Goal: Task Accomplishment & Management: Manage account settings

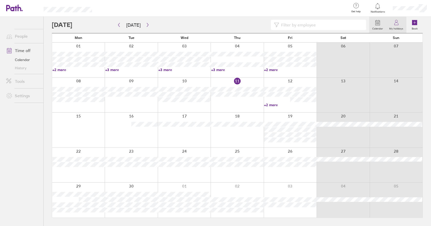
click at [396, 28] on label "My holidays" at bounding box center [396, 28] width 20 height 5
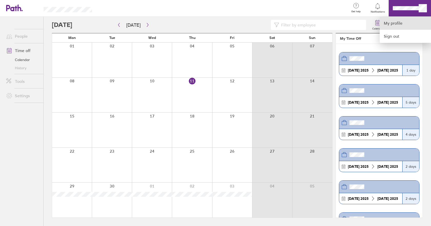
click at [392, 23] on link "My profile" at bounding box center [405, 23] width 51 height 13
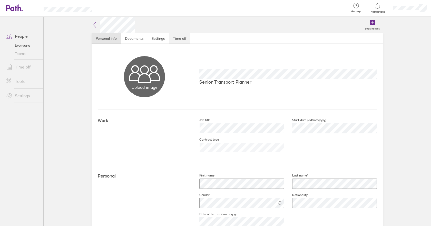
click at [176, 38] on link "Time off" at bounding box center [180, 38] width 22 height 10
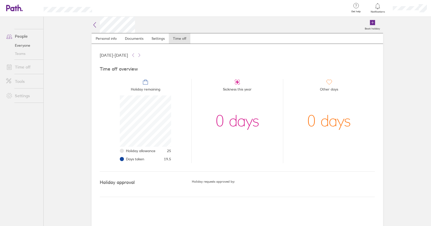
scroll to position [51, 51]
click at [18, 12] on header "Get help FAQs Contact us Notifications My profile Sign out" at bounding box center [215, 8] width 431 height 17
click at [19, 10] on icon at bounding box center [14, 7] width 16 height 7
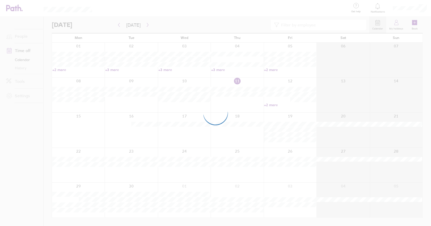
click at [148, 25] on div at bounding box center [215, 113] width 431 height 226
click at [146, 25] on div at bounding box center [215, 113] width 431 height 226
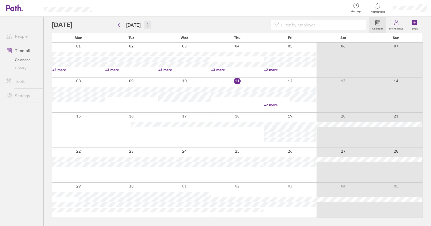
click at [146, 25] on icon "button" at bounding box center [148, 25] width 4 height 4
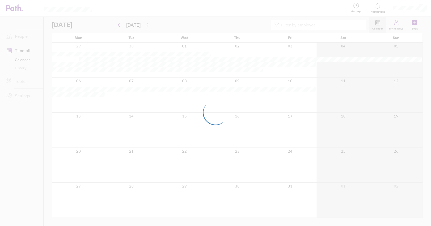
click at [76, 23] on div at bounding box center [215, 113] width 431 height 226
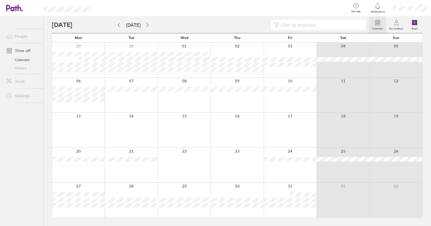
click at [76, 23] on div at bounding box center [210, 25] width 317 height 10
click at [129, 26] on button "Today" at bounding box center [133, 25] width 23 height 8
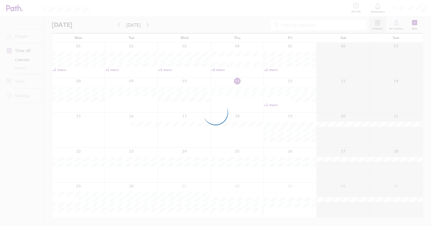
click at [148, 25] on div at bounding box center [215, 113] width 431 height 226
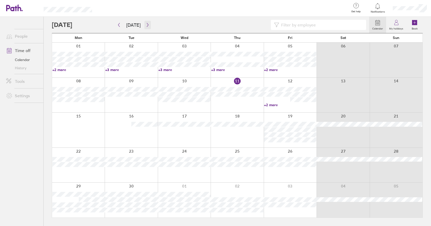
click at [146, 25] on icon "button" at bounding box center [148, 25] width 4 height 4
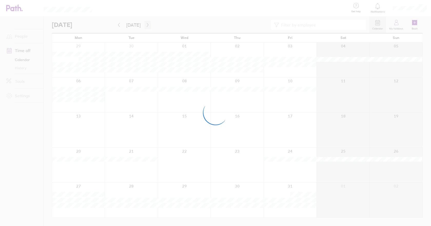
click at [145, 25] on div at bounding box center [215, 113] width 431 height 226
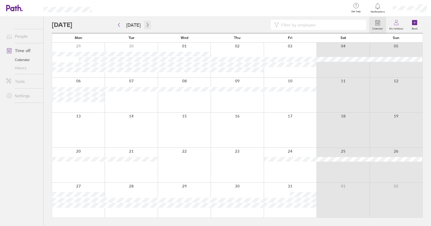
click at [146, 25] on icon "button" at bounding box center [148, 25] width 4 height 4
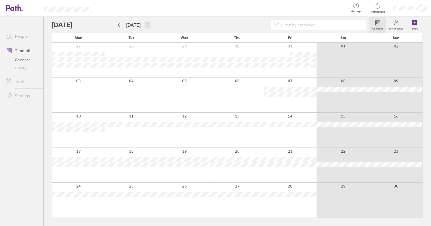
click at [146, 27] on icon "button" at bounding box center [148, 25] width 4 height 4
